Goal: Find specific page/section: Find specific page/section

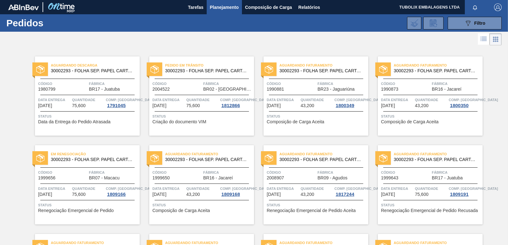
click at [96, 76] on div "Aguardando Descarga 30002293 - FOLHA SEP. PAPEL CARTAO 1200x1000M 350g Código 1…" at bounding box center [87, 95] width 105 height 79
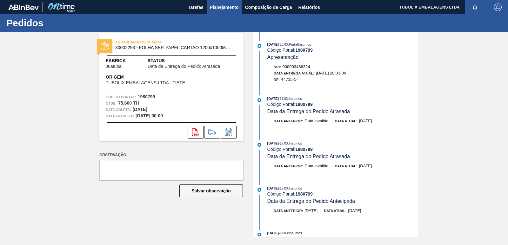
click at [221, 7] on span "Planejamento" at bounding box center [224, 7] width 29 height 8
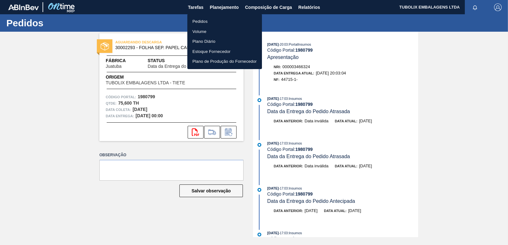
click at [199, 21] on li "Pedidos" at bounding box center [224, 21] width 75 height 10
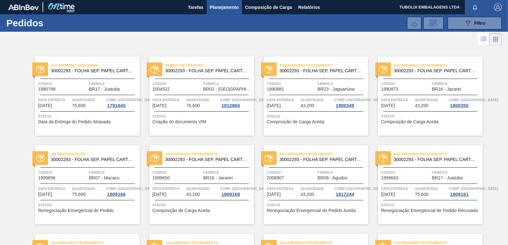
click at [99, 65] on span "Aguardando Descarga" at bounding box center [95, 65] width 89 height 6
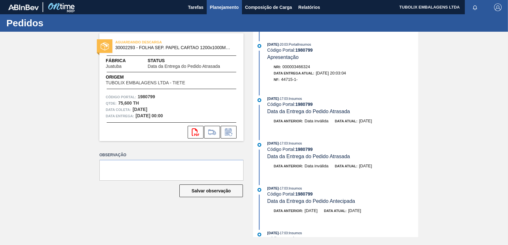
click at [231, 3] on button "Planejamento" at bounding box center [224, 7] width 35 height 14
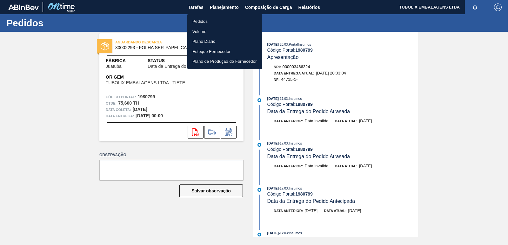
click at [195, 17] on li "Pedidos" at bounding box center [224, 21] width 75 height 10
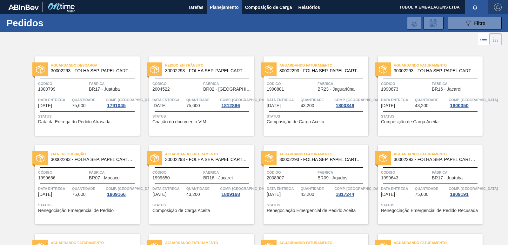
click at [495, 6] on img "button" at bounding box center [498, 7] width 8 height 8
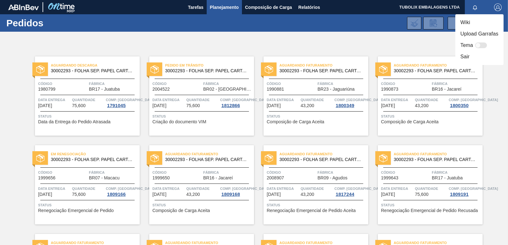
click at [465, 58] on li "Sair" at bounding box center [479, 56] width 48 height 11
